Goal: Information Seeking & Learning: Learn about a topic

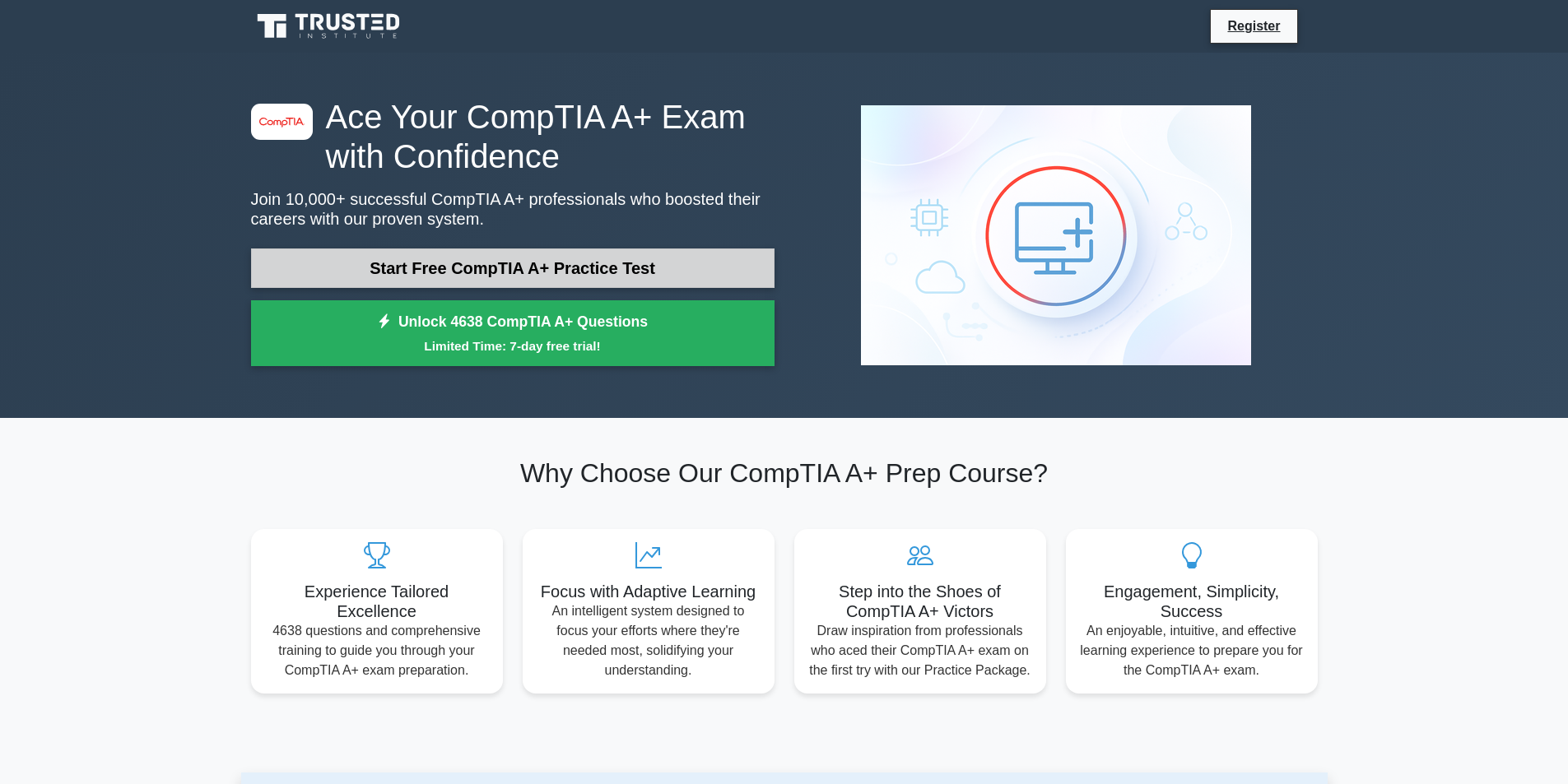
click at [532, 271] on link "Start Free CompTIA A+ Practice Test" at bounding box center [512, 268] width 523 height 40
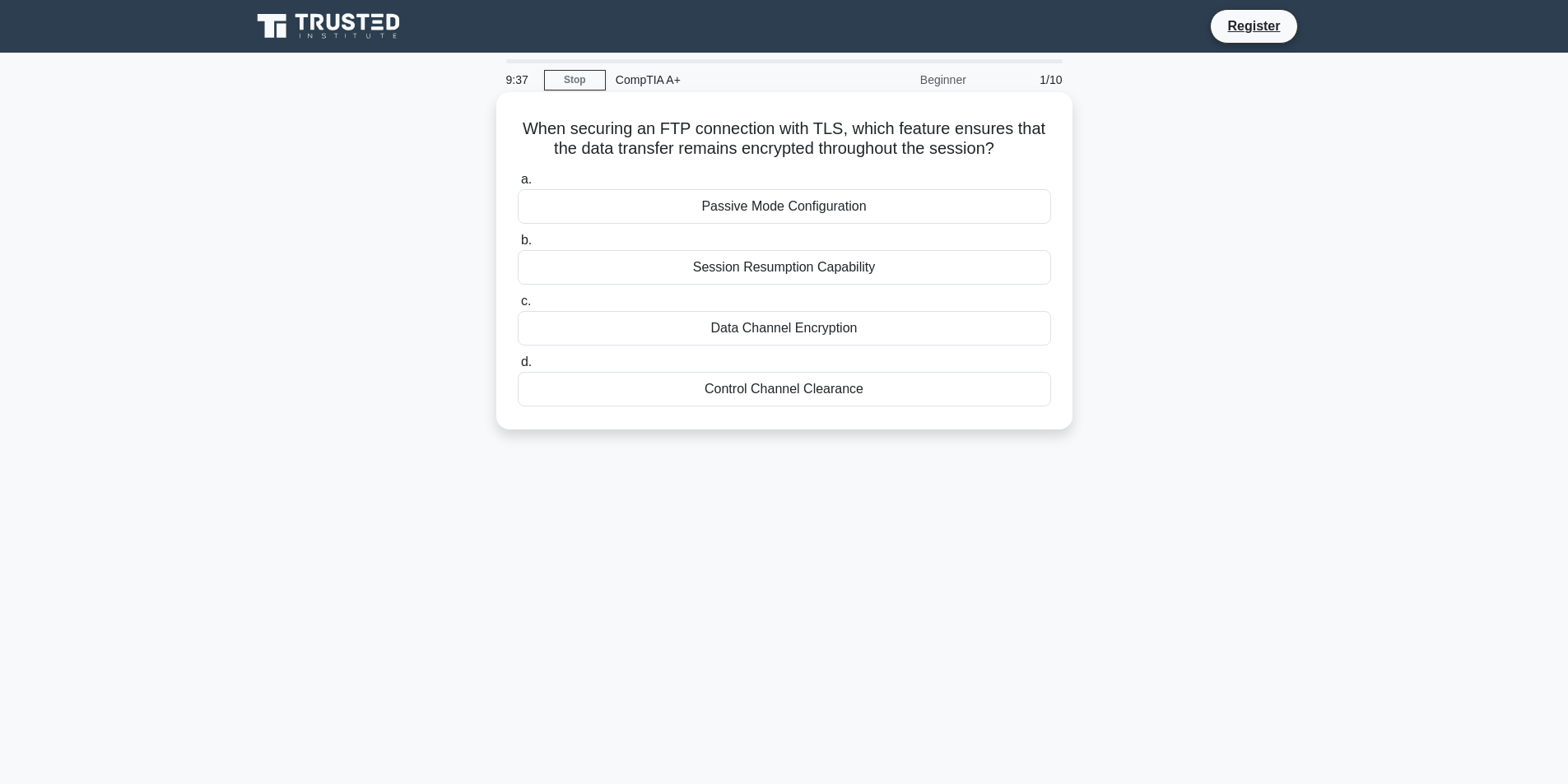
click at [788, 328] on div "Data Channel Encryption" at bounding box center [784, 328] width 534 height 35
click at [517, 307] on input "c. Data Channel Encryption" at bounding box center [517, 301] width 0 height 11
click at [791, 392] on div "Anti-static wrist strap" at bounding box center [784, 389] width 534 height 35
click at [517, 367] on input "d. Anti-static wrist strap" at bounding box center [517, 362] width 0 height 11
click at [783, 272] on div "Failing hard drive" at bounding box center [784, 267] width 534 height 35
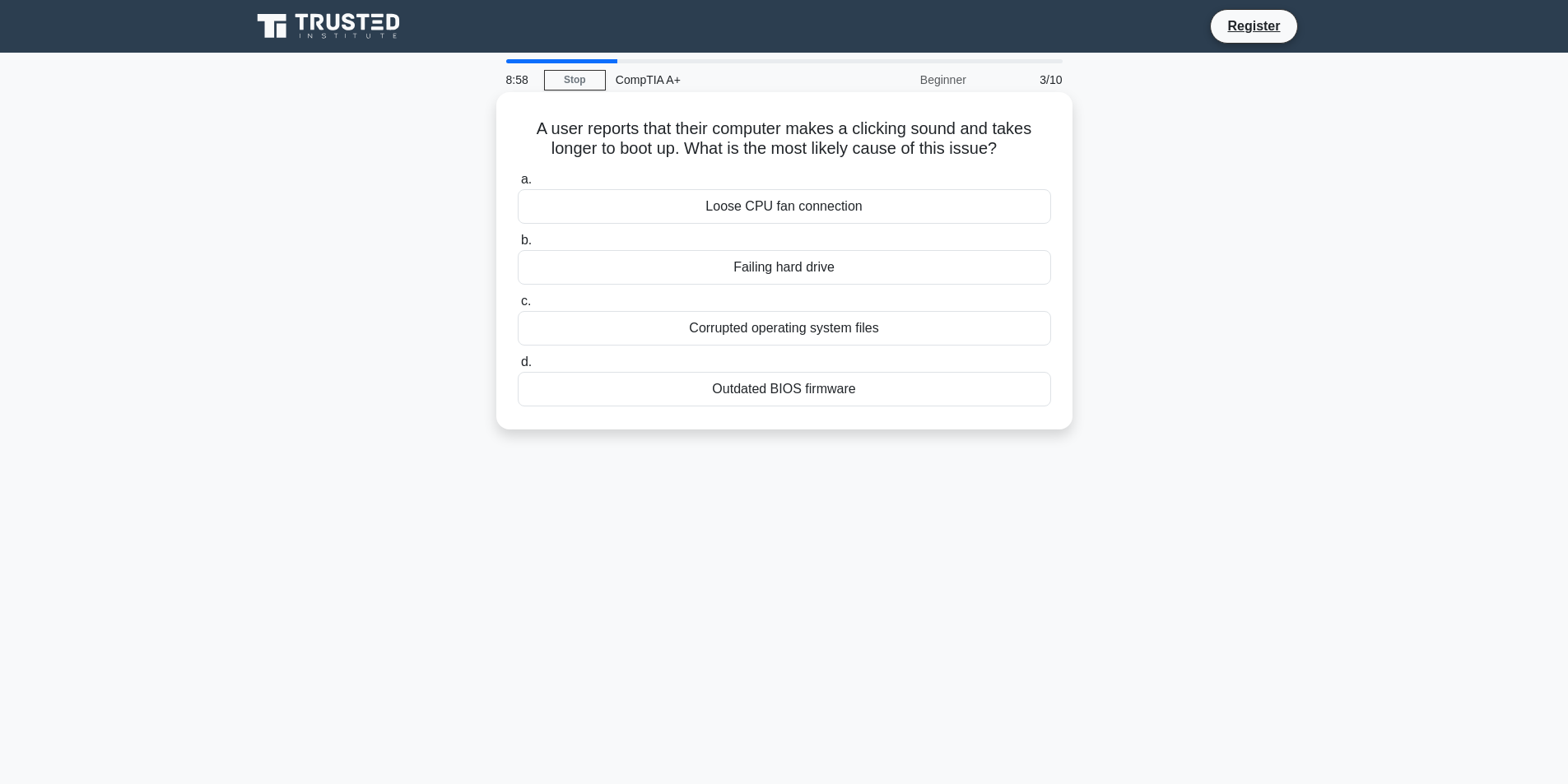
click at [517, 246] on input "b. Failing hard drive" at bounding box center [517, 240] width 0 height 11
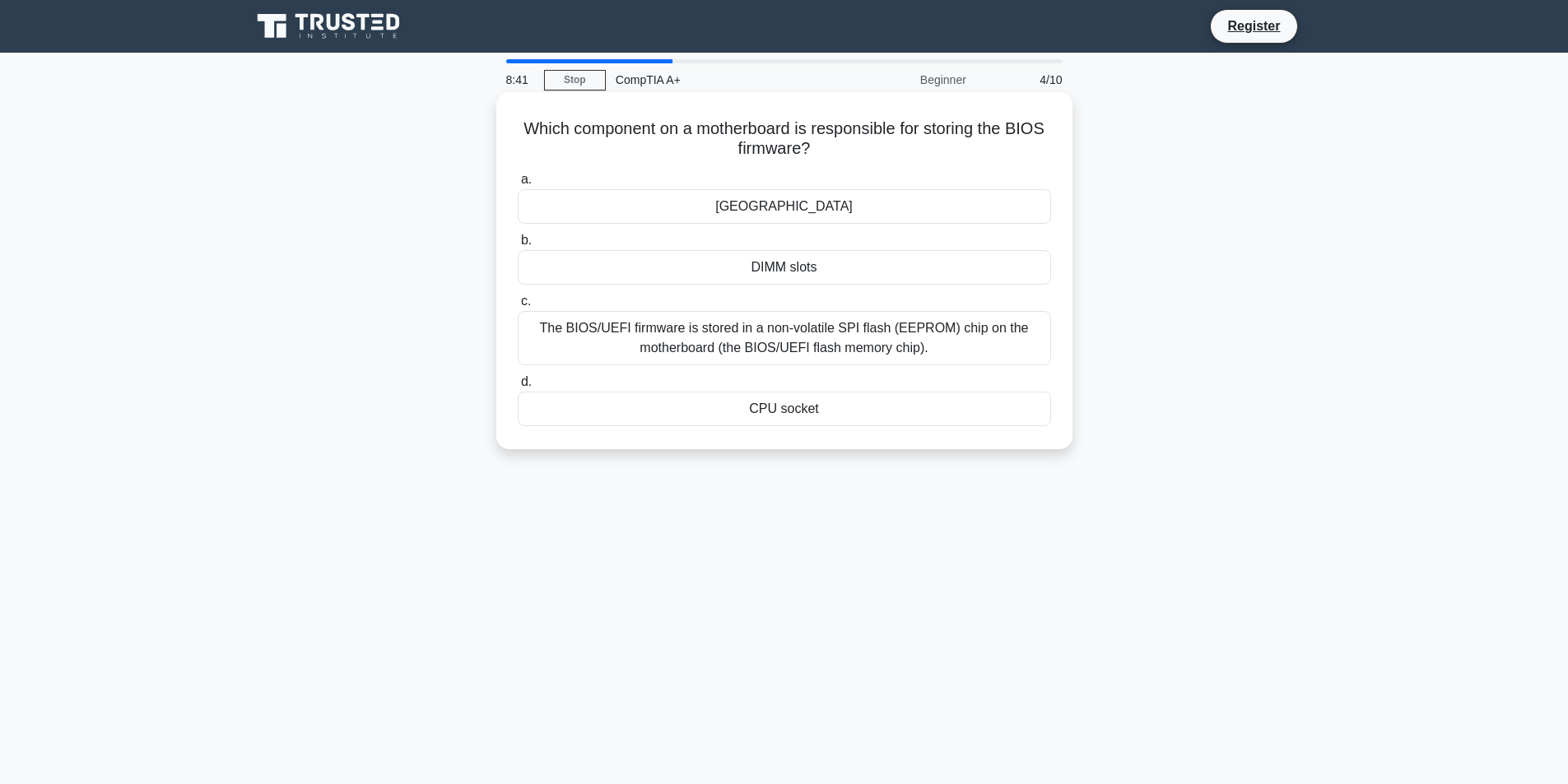
drag, startPoint x: 803, startPoint y: 261, endPoint x: 792, endPoint y: 255, distance: 12.5
click at [802, 261] on div "DIMM slots" at bounding box center [784, 267] width 534 height 35
click at [517, 246] on input "b. DIMM slots" at bounding box center [517, 240] width 0 height 11
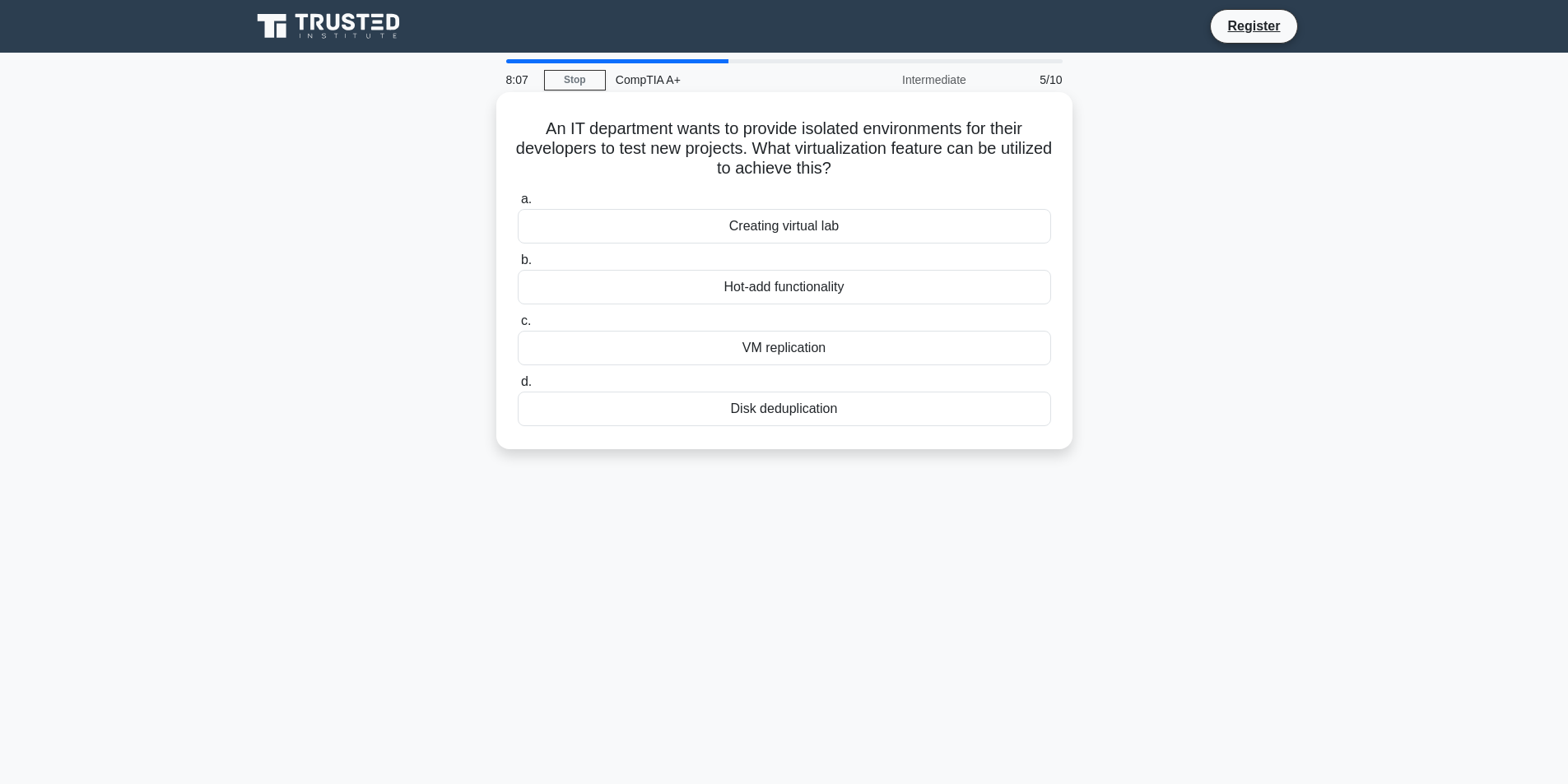
click at [775, 230] on div "Creating virtual lab" at bounding box center [784, 227] width 534 height 35
click at [517, 204] on input "a. Creating virtual lab" at bounding box center [517, 199] width 0 height 11
click at [833, 231] on div "Format the USB storage device" at bounding box center [784, 227] width 534 height 35
click at [517, 204] on input "a. Format the USB storage device" at bounding box center [517, 199] width 0 height 11
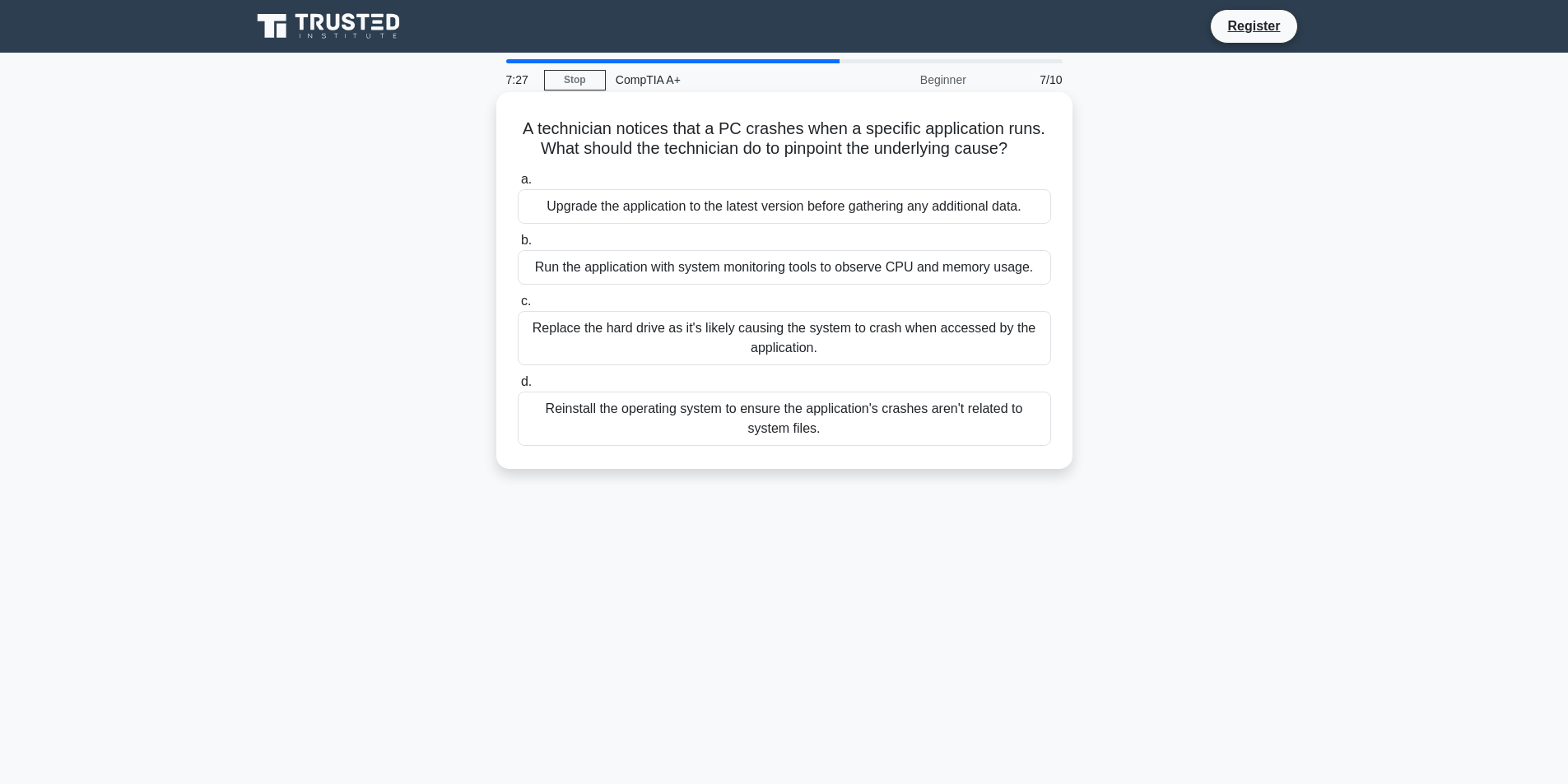
click at [797, 256] on div "Run the application with system monitoring tools to observe CPU and memory usag…" at bounding box center [784, 267] width 534 height 35
click at [517, 246] on input "b. Run the application with system monitoring tools to observe CPU and memory u…" at bounding box center [517, 240] width 0 height 11
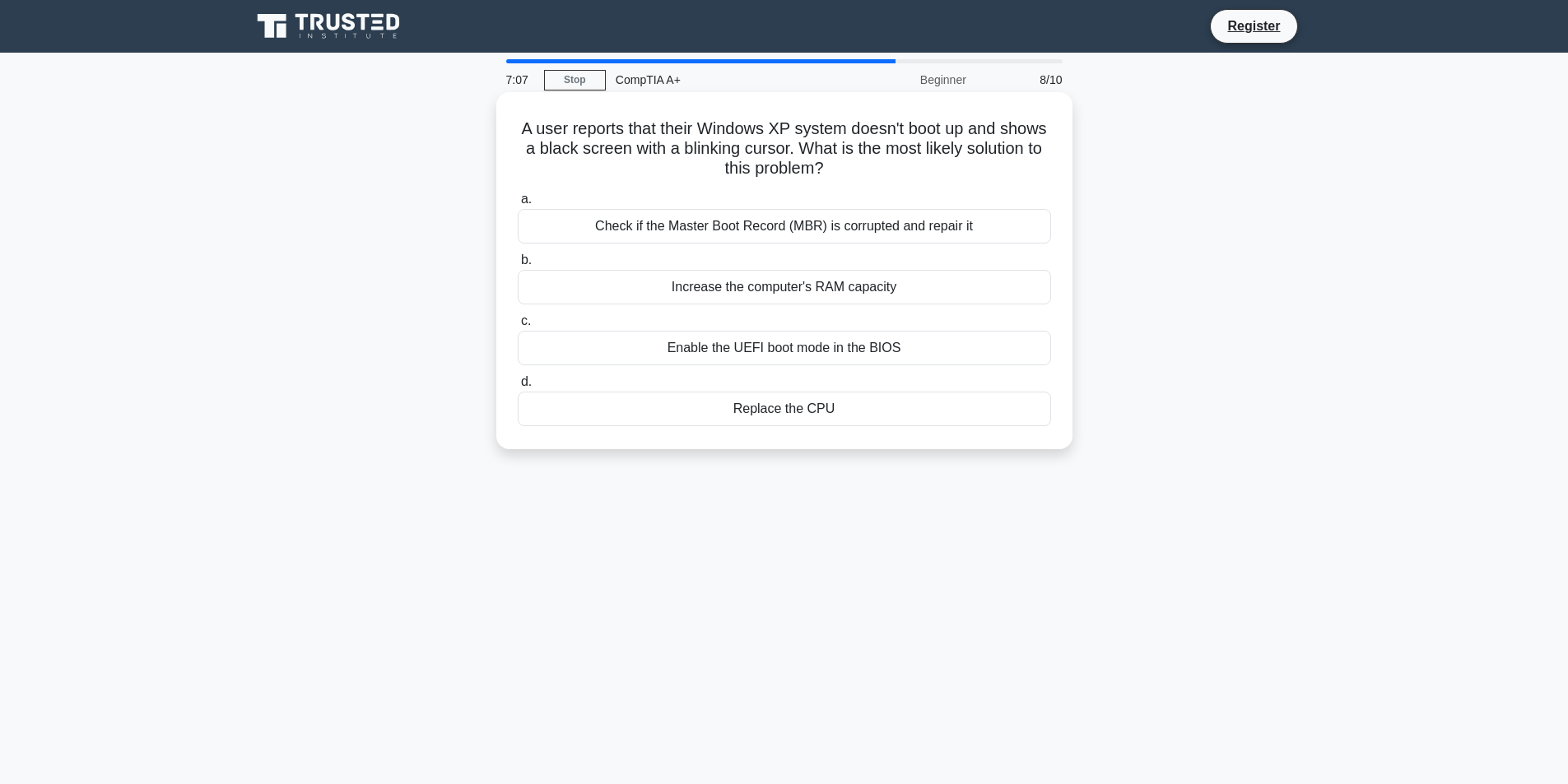
click at [735, 231] on div "Check if the Master Boot Record (MBR) is corrupted and repair it" at bounding box center [784, 227] width 534 height 35
click at [517, 204] on input "a. Check if the Master Boot Record (MBR) is corrupted and repair it" at bounding box center [517, 199] width 0 height 11
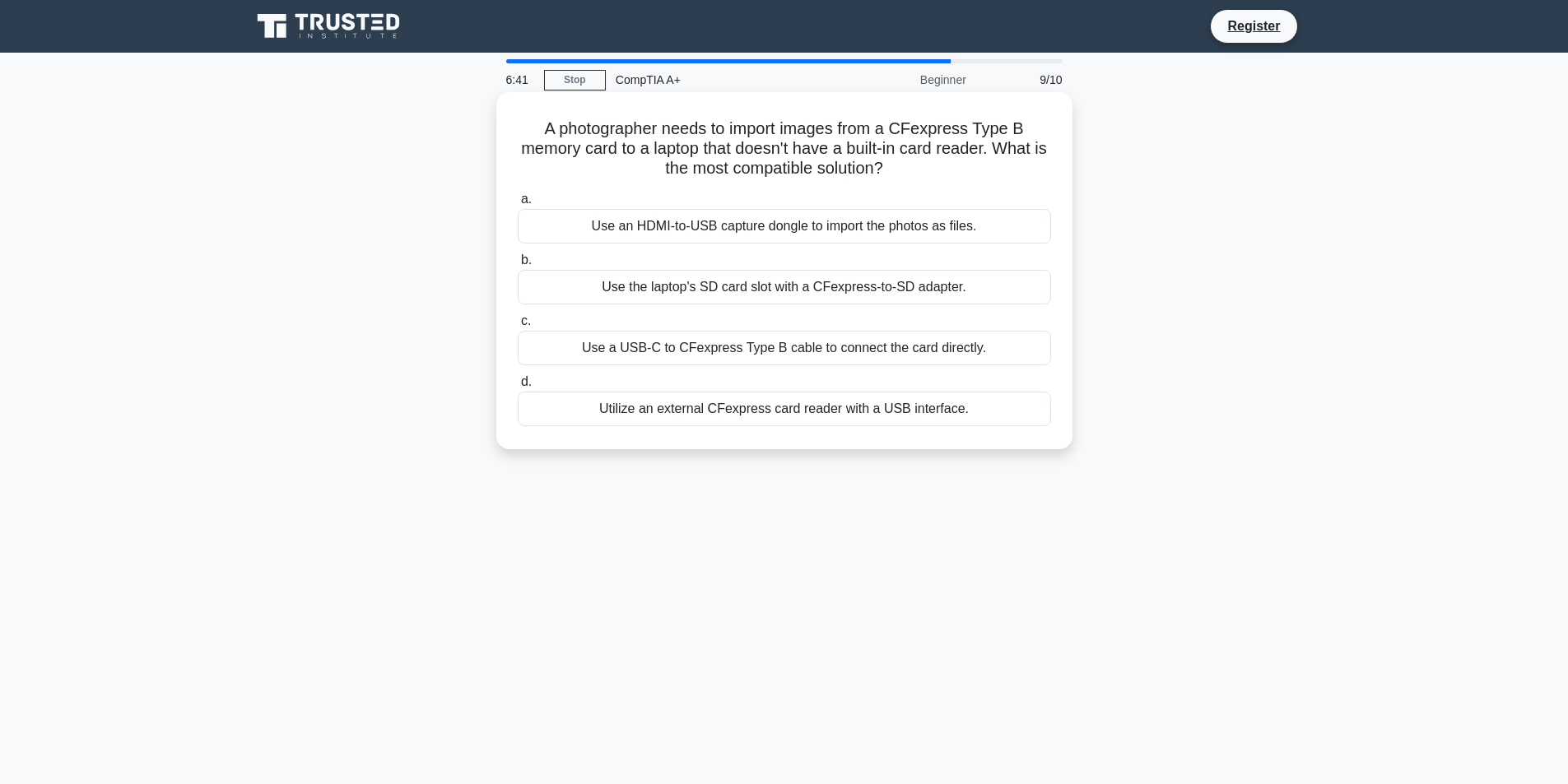
click at [776, 284] on div "Use the laptop's SD card slot with a CFexpress-to-SD adapter." at bounding box center [784, 287] width 534 height 35
click at [517, 265] on input "b. Use the laptop's SD card slot with a CFexpress-to-SD adapter." at bounding box center [517, 259] width 0 height 11
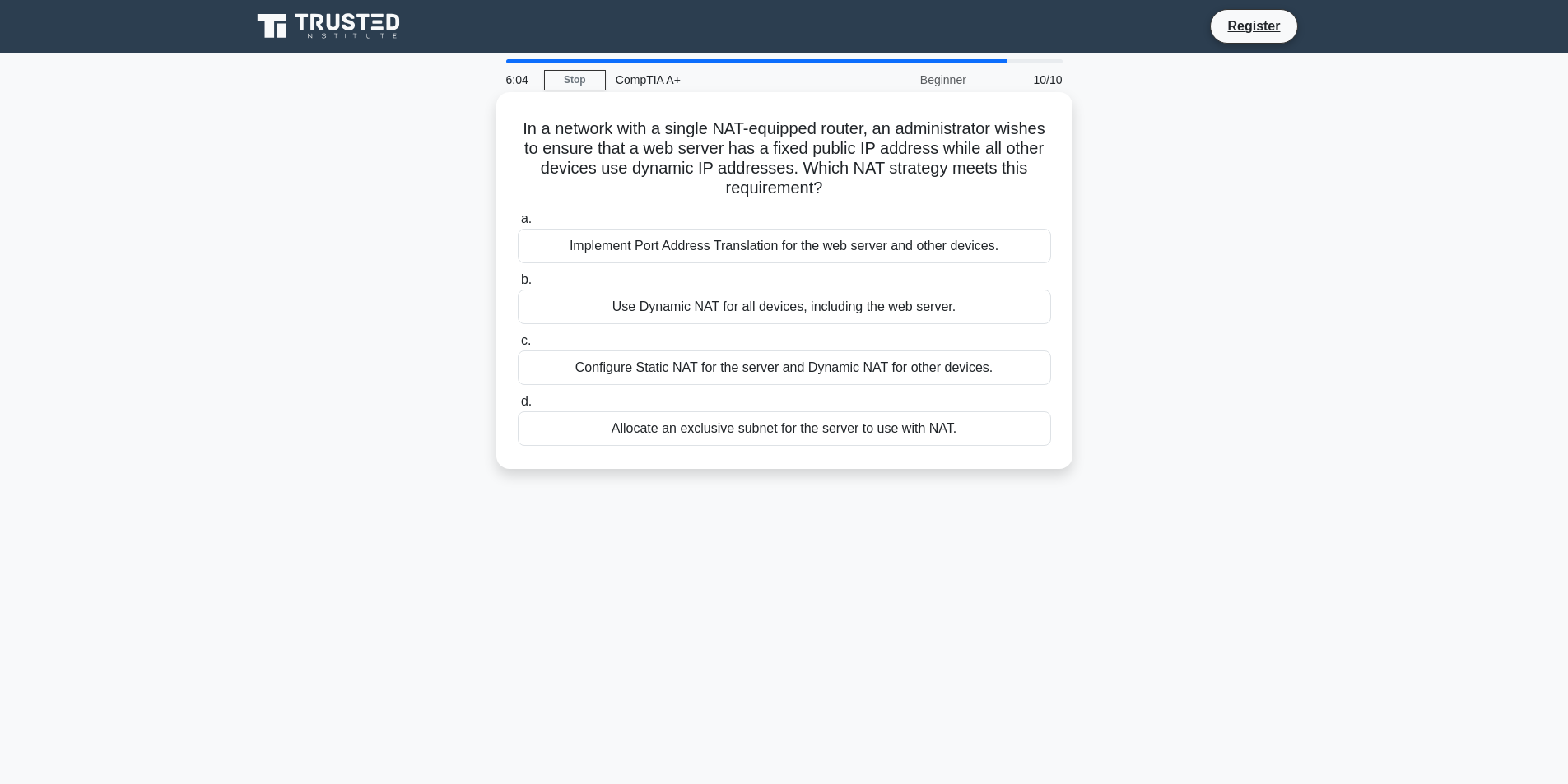
click at [810, 365] on div "Configure Static NAT for the server and Dynamic NAT for other devices." at bounding box center [784, 367] width 534 height 35
click at [517, 346] on input "c. Configure Static NAT for the server and Dynamic NAT for other devices." at bounding box center [517, 340] width 0 height 11
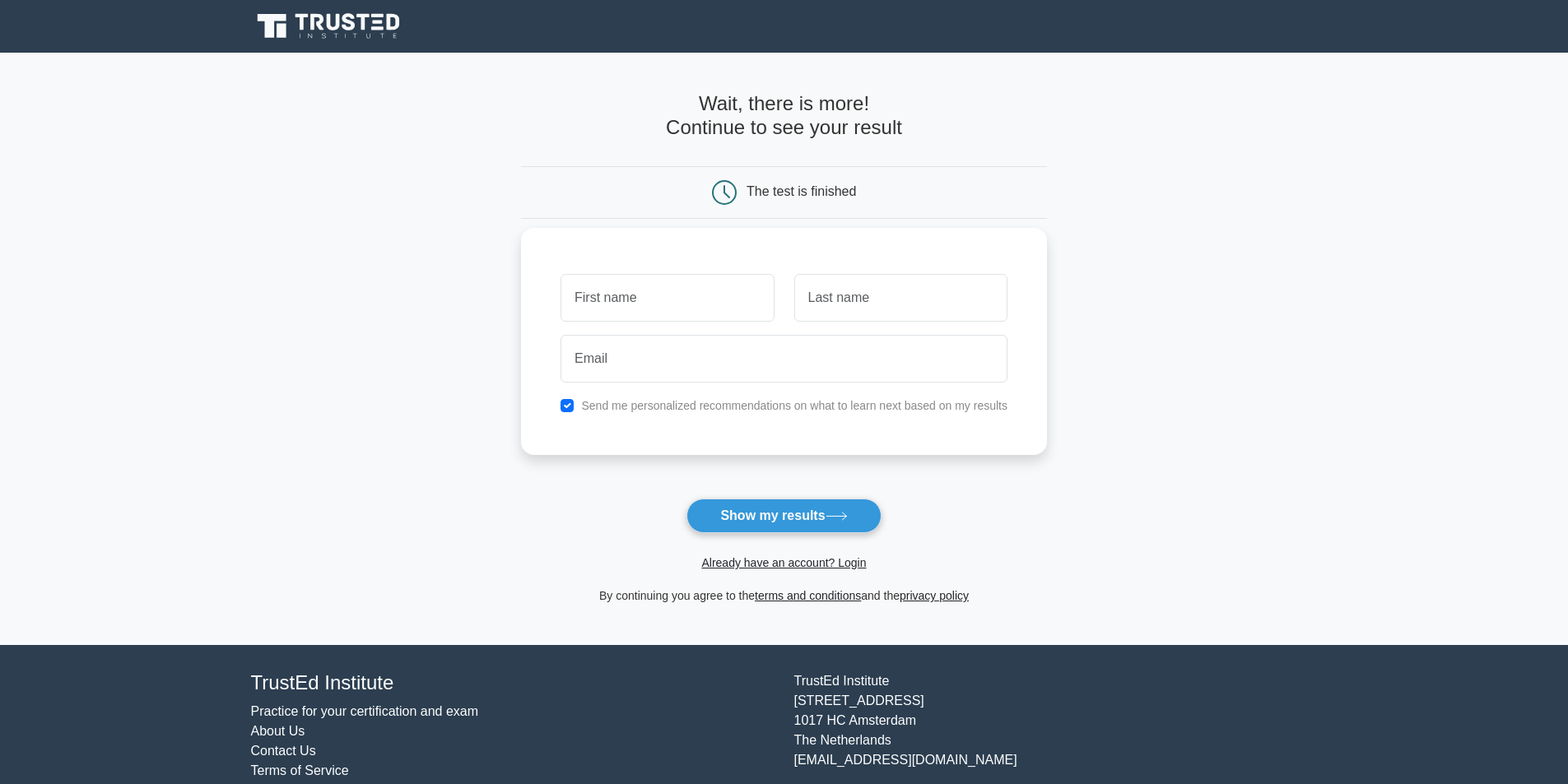
click at [679, 303] on input "text" at bounding box center [667, 297] width 213 height 47
type input "[PERSON_NAME]"
click at [862, 305] on input "text" at bounding box center [900, 297] width 213 height 47
type input "Baker"
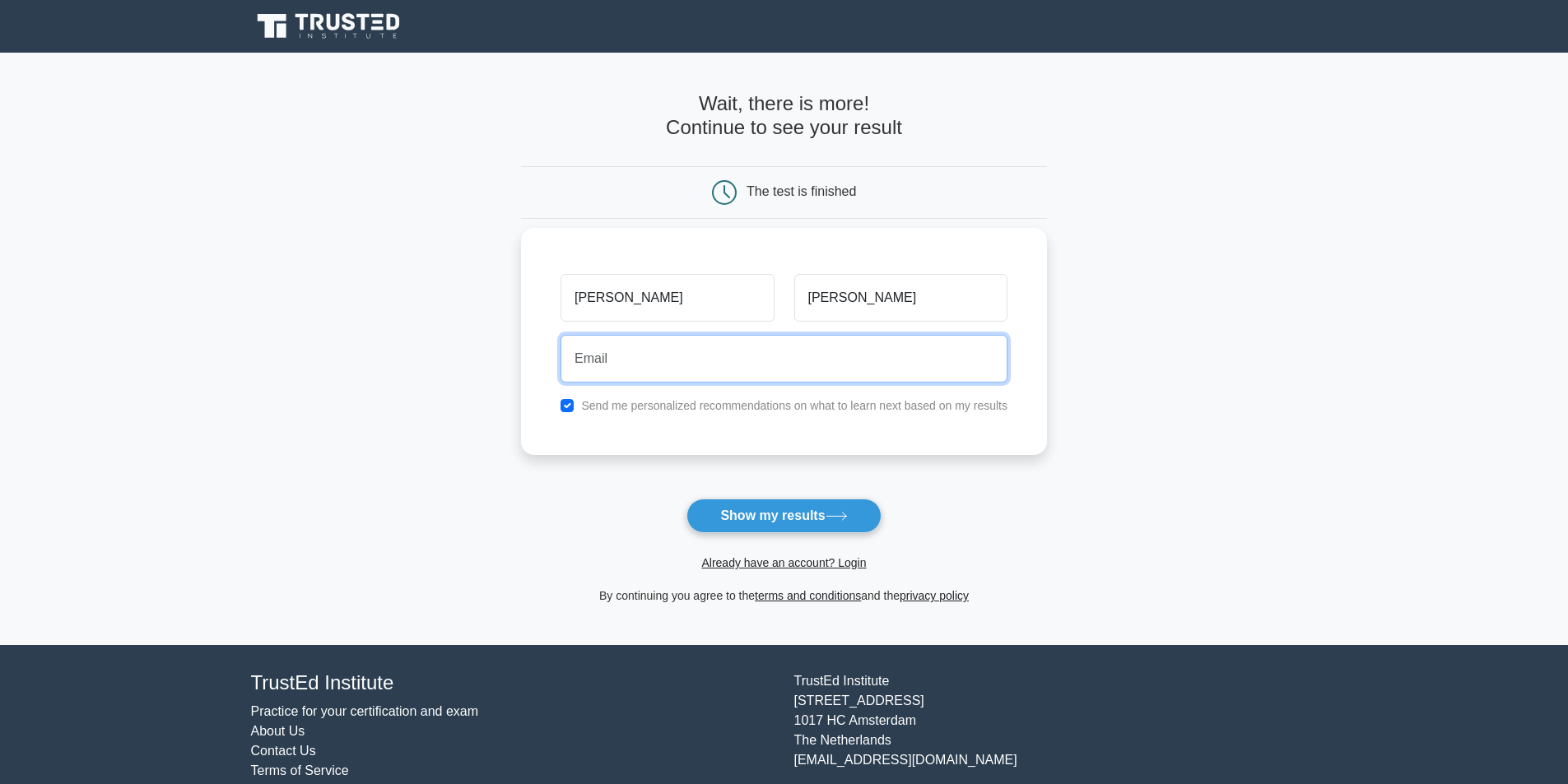
click at [651, 356] on input "email" at bounding box center [784, 358] width 447 height 47
type input "dougbaker373@gmail.com"
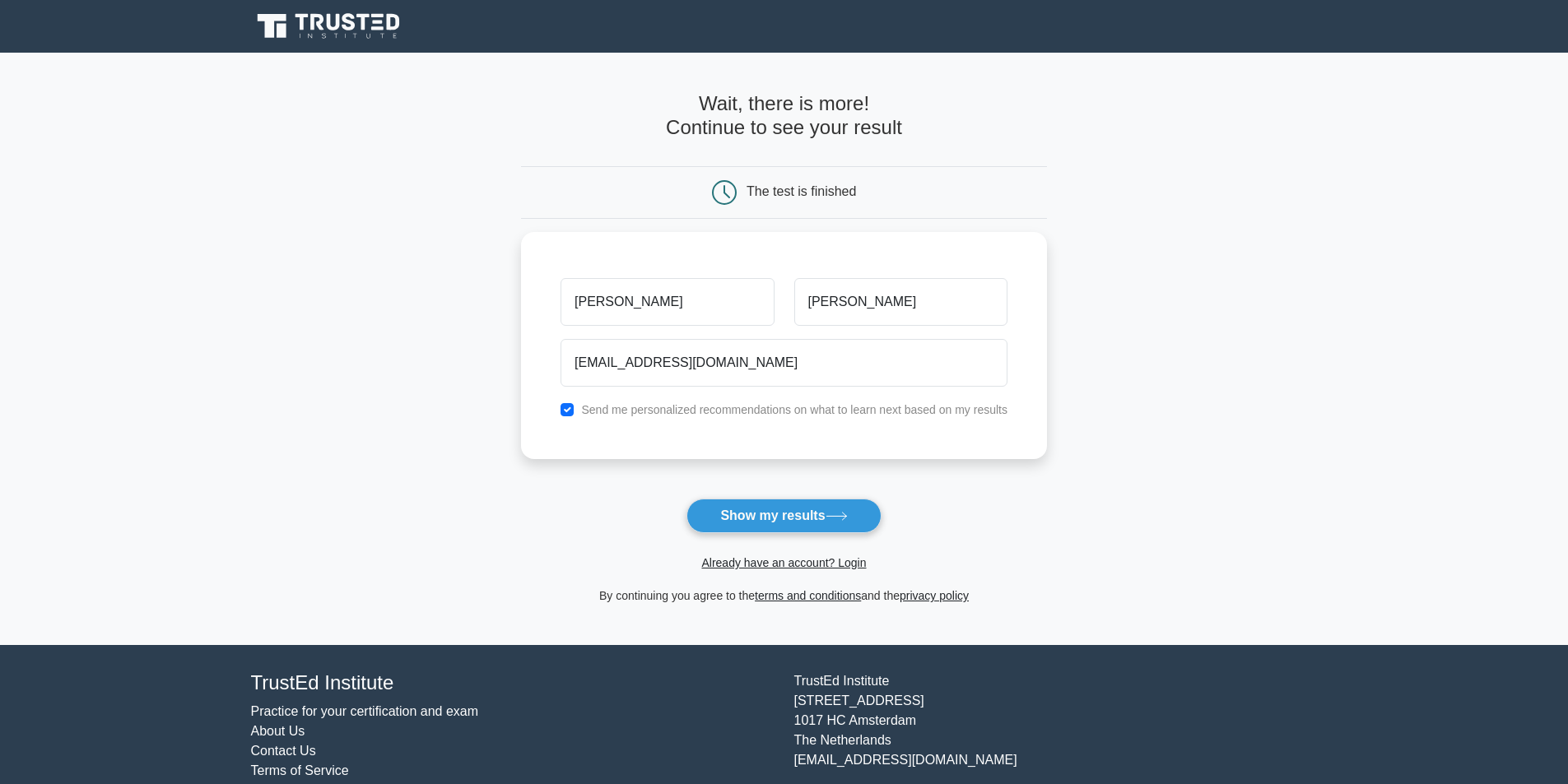
click at [794, 517] on button "Show my results" at bounding box center [783, 516] width 194 height 35
